Goal: Use online tool/utility: Utilize a website feature to perform a specific function

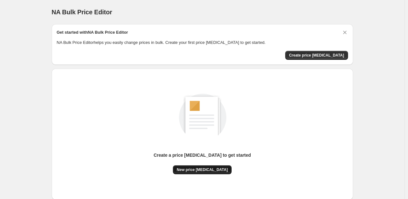
click at [194, 172] on button "New price [MEDICAL_DATA]" at bounding box center [202, 169] width 59 height 9
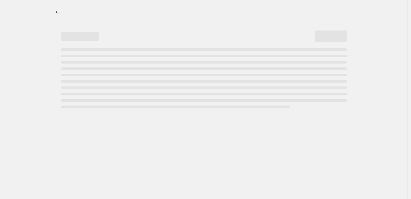
select select "percentage"
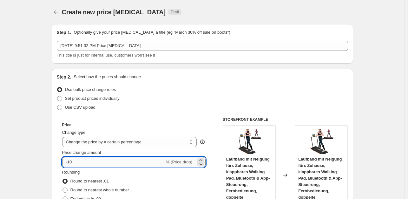
click at [83, 162] on input "-10" at bounding box center [113, 162] width 103 height 10
type input "-1"
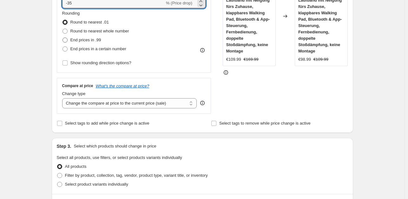
type input "-35"
click at [64, 38] on span at bounding box center [65, 39] width 5 height 5
click at [63, 38] on input "End prices in .99" at bounding box center [63, 37] width 0 height 0
radio input "true"
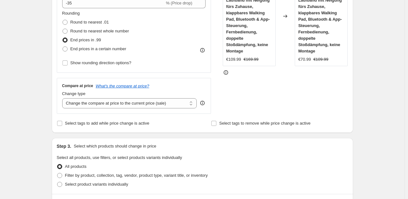
scroll to position [484, 0]
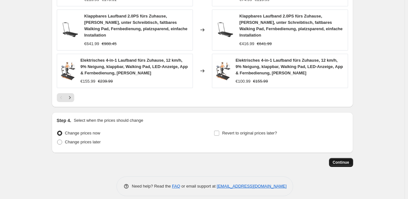
click at [343, 160] on span "Continue" at bounding box center [341, 162] width 17 height 5
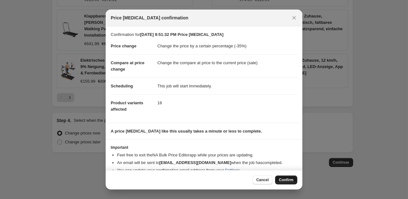
click at [290, 180] on span "Confirm" at bounding box center [286, 179] width 15 height 5
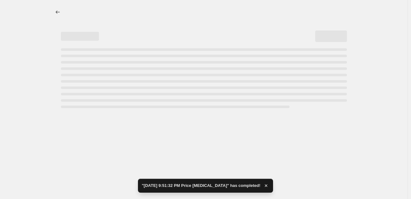
select select "percentage"
